Goal: Use online tool/utility: Use online tool/utility

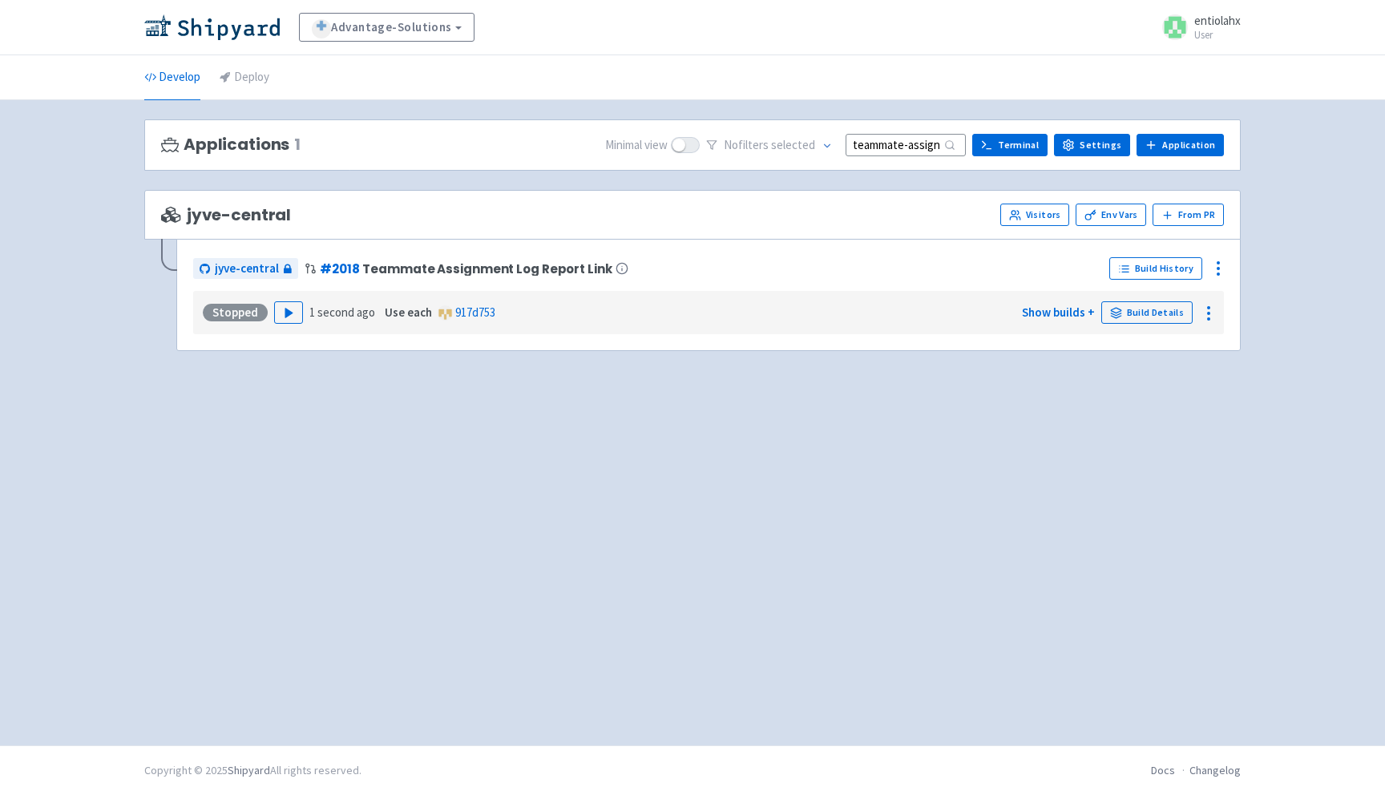
click at [889, 158] on div "Applications 1 Minimal view No filter s selected teammate-assignment-log-button…" at bounding box center [692, 145] width 1097 height 52
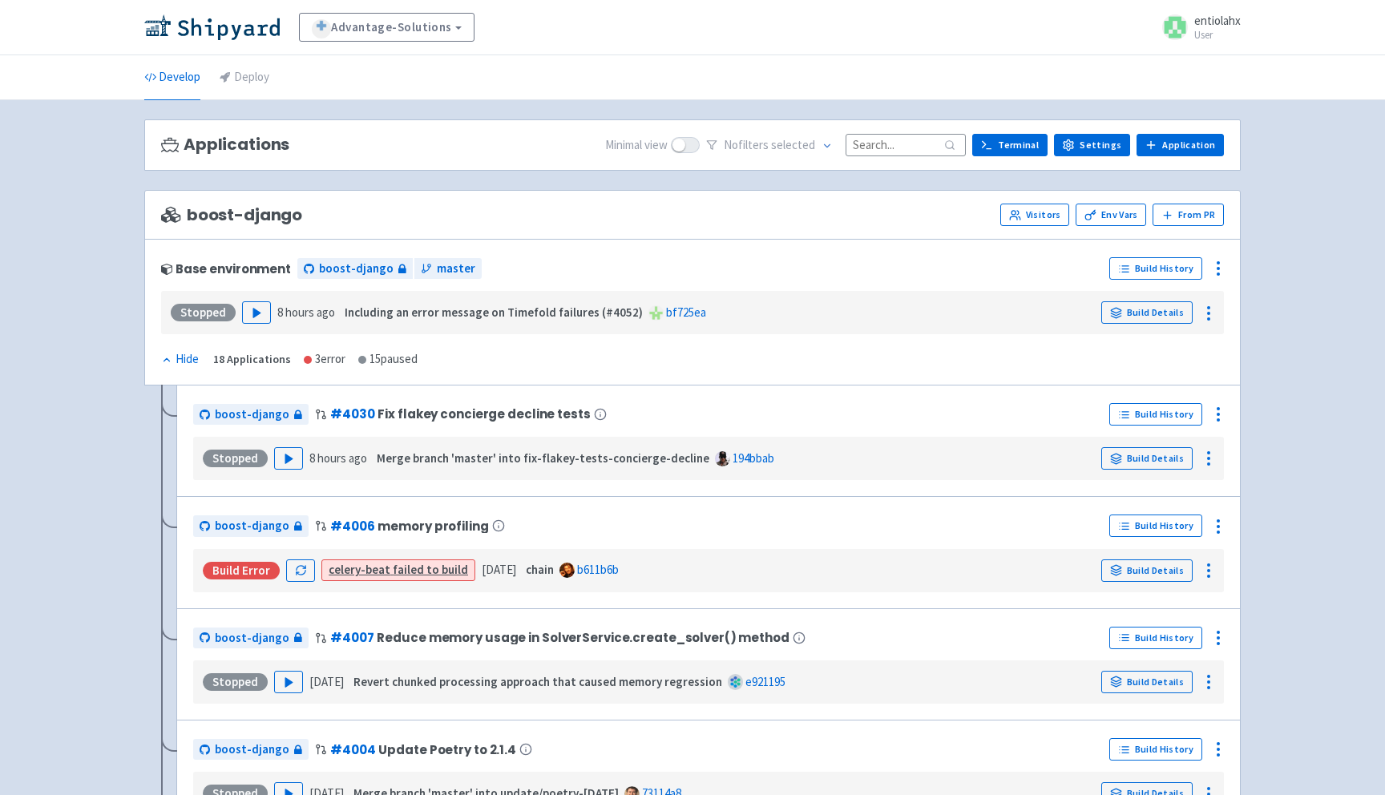
click at [887, 143] on input at bounding box center [906, 145] width 120 height 22
paste input "teammate-assignment-log-button"
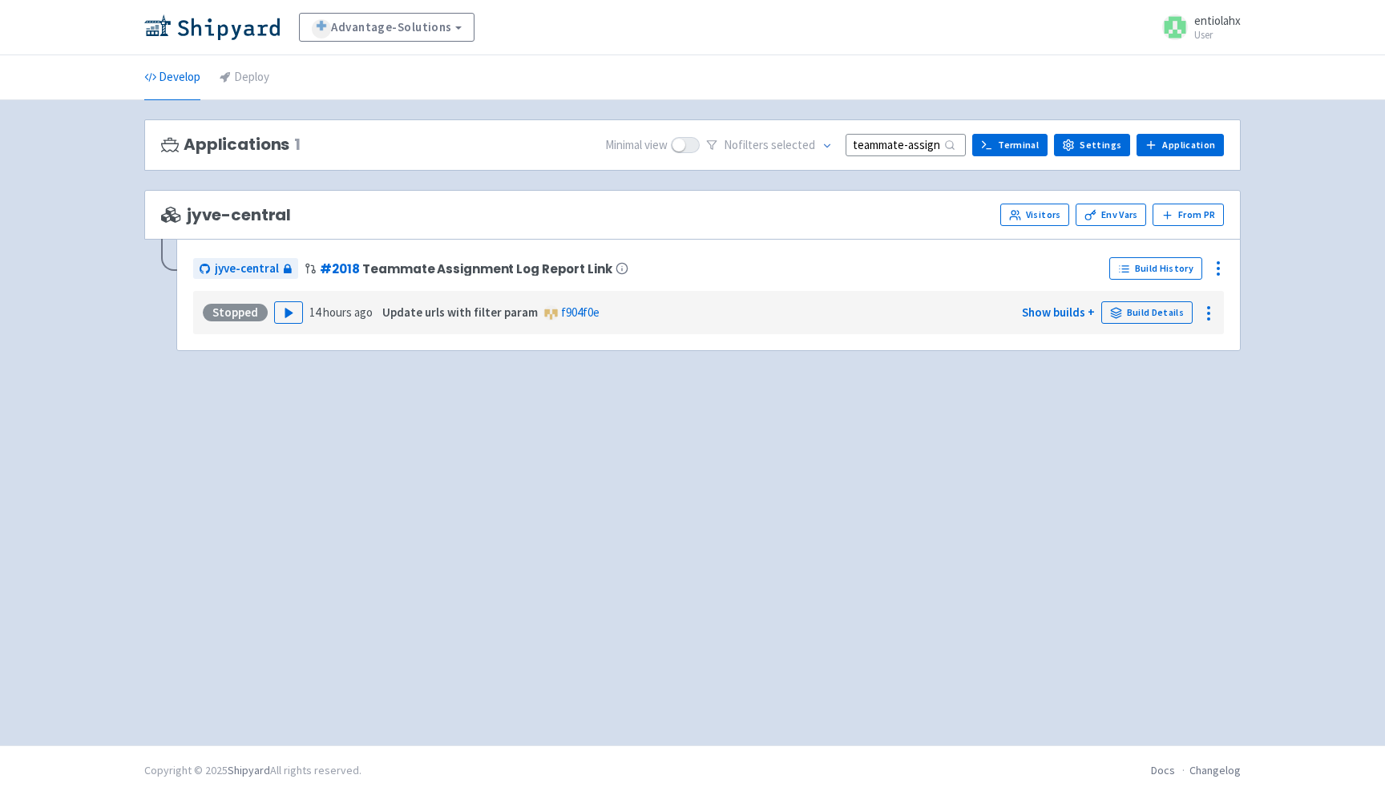
scroll to position [0, 83]
type input "teammate-assignment-log-button"
click at [288, 315] on icon "button" at bounding box center [289, 313] width 12 height 12
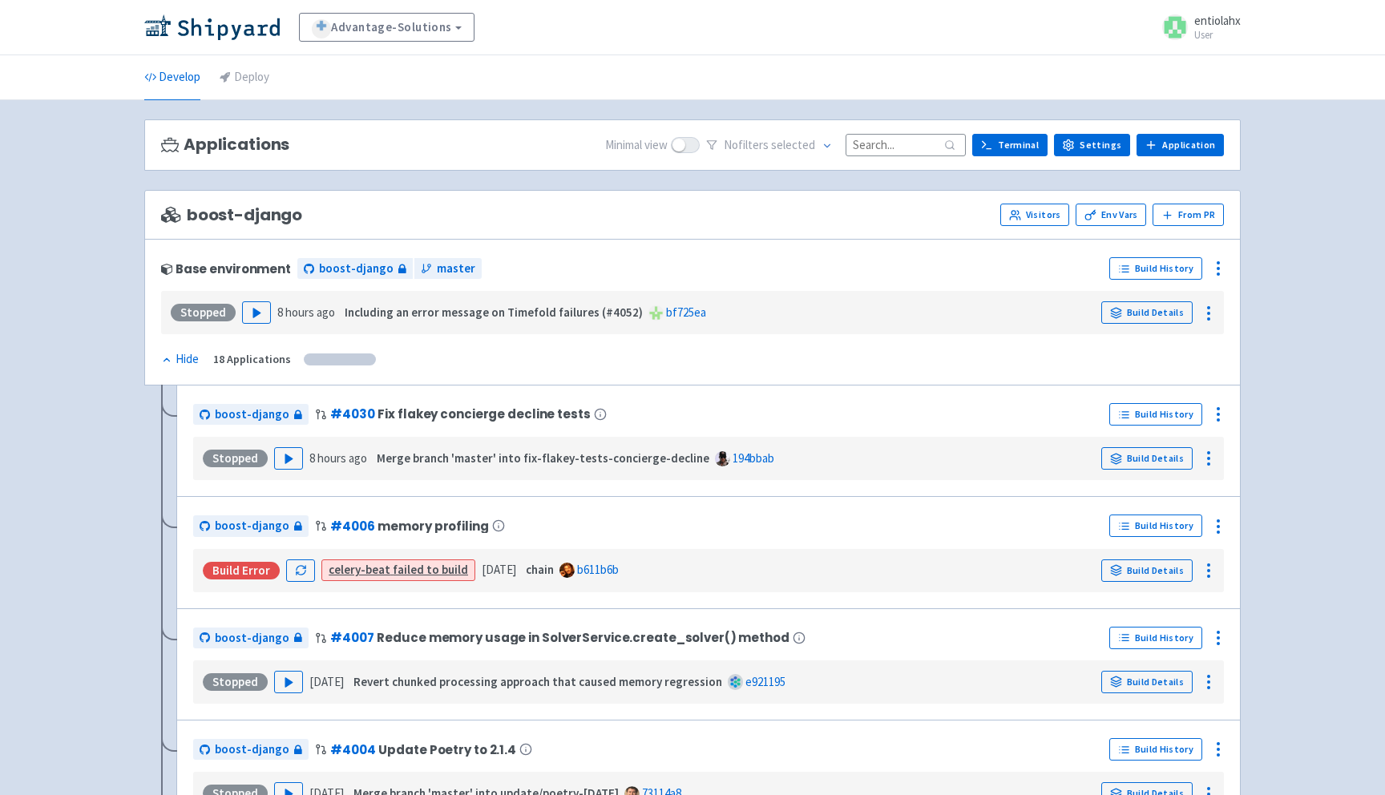
click at [890, 152] on input at bounding box center [906, 145] width 120 height 22
paste input "teammate-assignment-log-button"
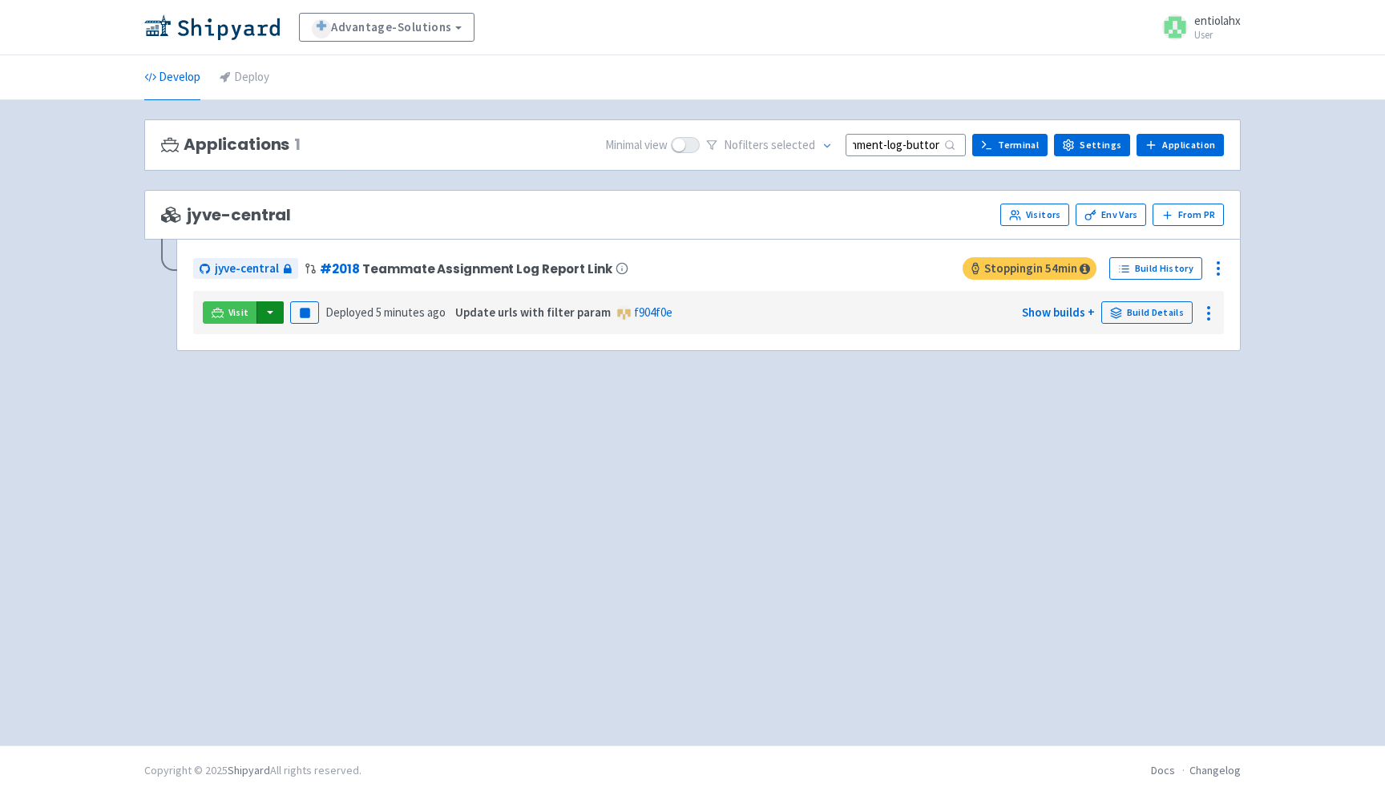
type input "teammate-assignment-log-button"
click at [272, 317] on button "button" at bounding box center [270, 312] width 27 height 22
click at [321, 373] on link "jyve-central (react)" at bounding box center [340, 370] width 168 height 25
